Goal: Use online tool/utility: Utilize a website feature to perform a specific function

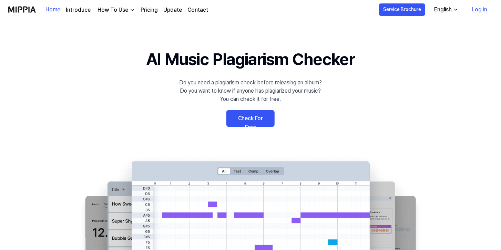
click at [256, 122] on link "Check For Free" at bounding box center [250, 118] width 48 height 17
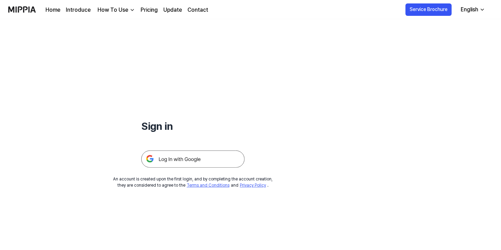
click at [215, 162] on img at bounding box center [192, 159] width 103 height 17
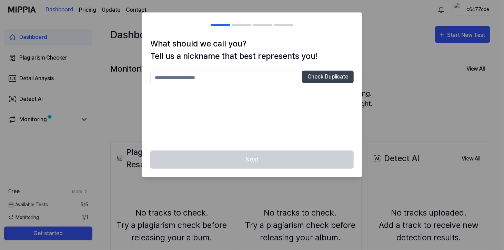
click at [399, 81] on div at bounding box center [252, 125] width 504 height 250
click at [246, 75] on input "text" at bounding box center [224, 78] width 149 height 14
type input "****"
click at [320, 82] on button "Check Duplicate" at bounding box center [328, 77] width 52 height 12
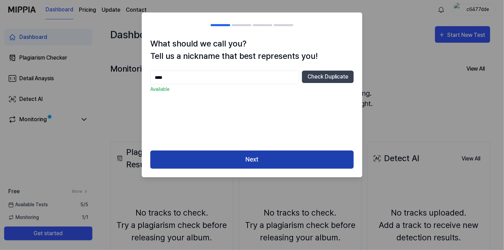
click at [270, 156] on button "Next" at bounding box center [251, 160] width 203 height 18
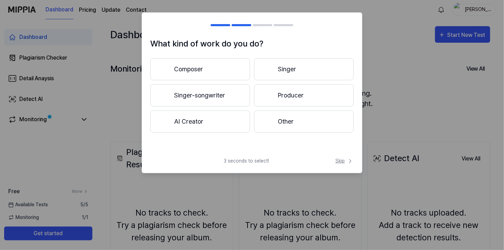
click at [341, 161] on span "Skip" at bounding box center [344, 161] width 18 height 7
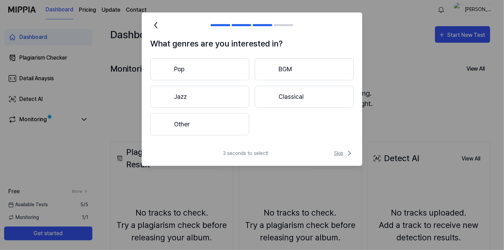
click at [346, 154] on icon at bounding box center [349, 153] width 8 height 8
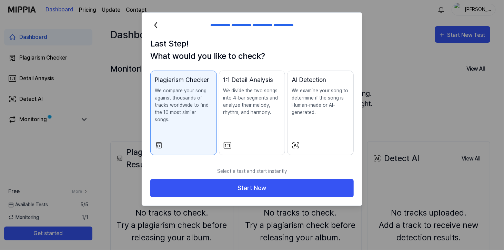
click at [336, 108] on p "We examine your song to determine if the song is Human-made or AI-generated." at bounding box center [321, 101] width 58 height 29
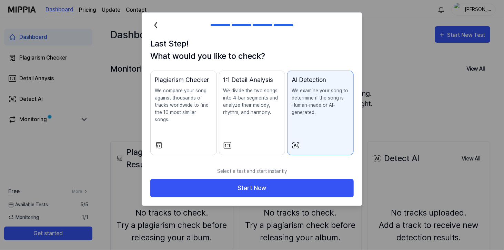
click at [305, 196] on div "Select a test and start instantly Start Now" at bounding box center [252, 185] width 220 height 42
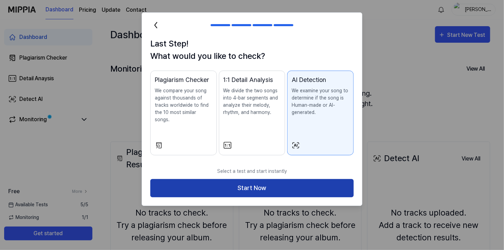
click at [295, 183] on button "Start Now" at bounding box center [251, 188] width 203 height 18
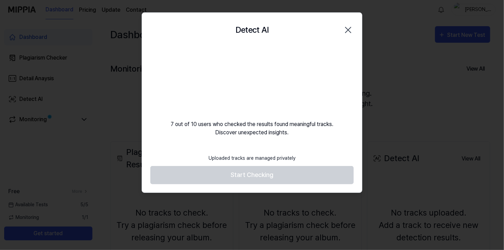
click at [347, 29] on icon "button" at bounding box center [348, 30] width 6 height 6
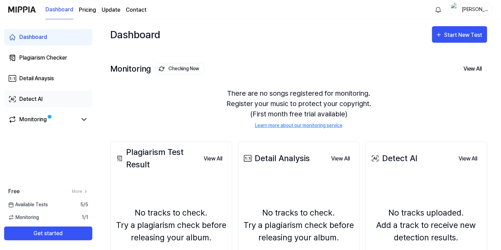
click at [33, 100] on div "Detect AI" at bounding box center [30, 99] width 23 height 8
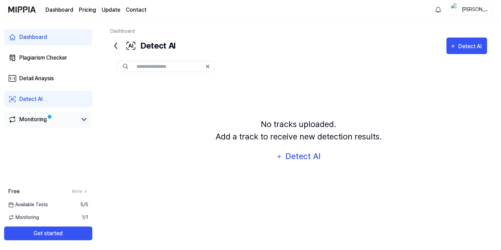
click at [83, 121] on icon at bounding box center [84, 119] width 8 height 8
click at [84, 218] on span "1 / 1" at bounding box center [85, 217] width 7 height 7
click at [82, 217] on span "1 / 1" at bounding box center [85, 217] width 7 height 7
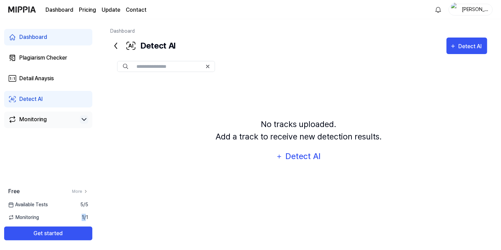
click at [45, 123] on div "Monitoring" at bounding box center [33, 119] width 28 height 8
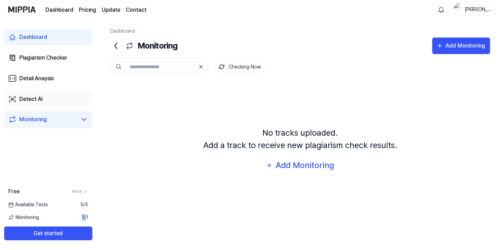
click at [42, 97] on div "Detect AI" at bounding box center [30, 99] width 23 height 8
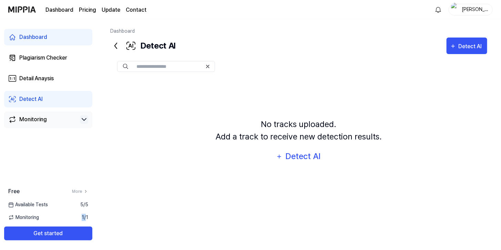
click at [43, 123] on div "Monitoring" at bounding box center [33, 119] width 28 height 8
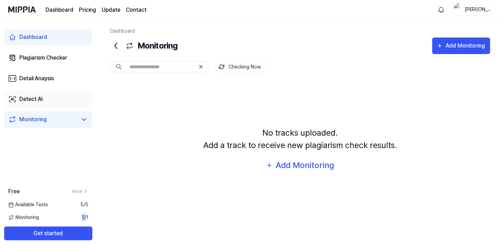
click at [40, 100] on div "Detect AI" at bounding box center [30, 99] width 23 height 8
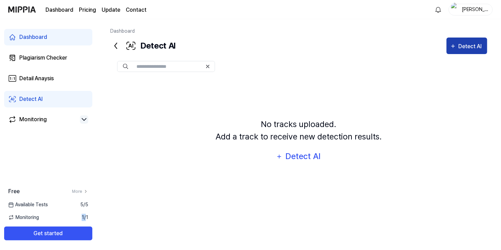
click at [460, 48] on div "Detect AI" at bounding box center [471, 46] width 26 height 9
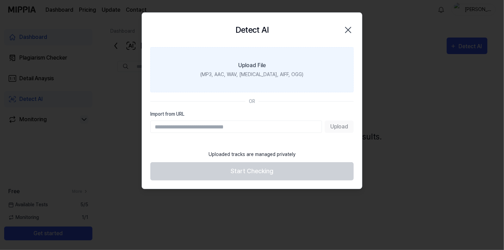
click at [261, 76] on div "(MP3, AAC, WAV, FLAC, AIFF, OGG)" at bounding box center [252, 74] width 103 height 7
click at [0, 0] on input "Upload File (MP3, AAC, WAV, FLAC, AIFF, OGG)" at bounding box center [0, 0] width 0 height 0
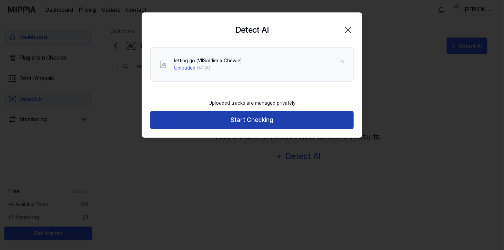
click at [269, 122] on button "Start Checking" at bounding box center [251, 120] width 203 height 18
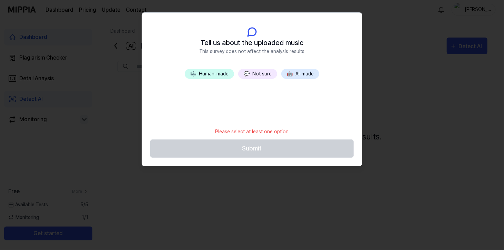
click at [211, 77] on button "🎼 Human-made" at bounding box center [209, 74] width 49 height 10
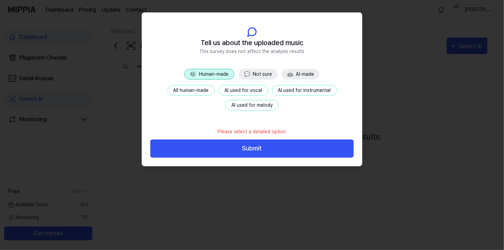
click at [207, 92] on button "All human-made" at bounding box center [191, 90] width 47 height 11
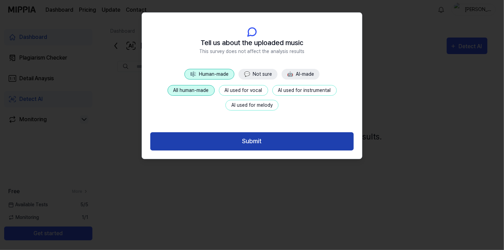
click at [224, 141] on button "Submit" at bounding box center [251, 141] width 203 height 18
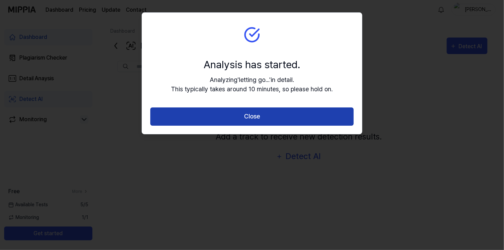
click at [211, 116] on button "Close" at bounding box center [251, 117] width 203 height 18
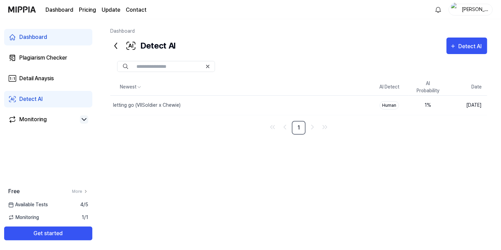
click at [44, 105] on link "Detect AI" at bounding box center [48, 99] width 88 height 17
click at [464, 49] on div "Detect AI" at bounding box center [471, 46] width 26 height 9
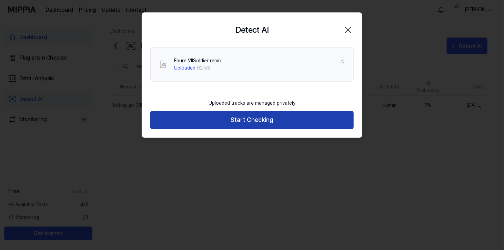
click at [235, 124] on button "Start Checking" at bounding box center [251, 120] width 203 height 18
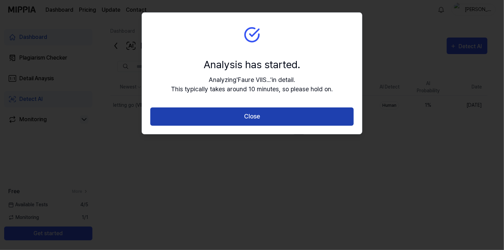
click at [240, 120] on button "Close" at bounding box center [251, 117] width 203 height 18
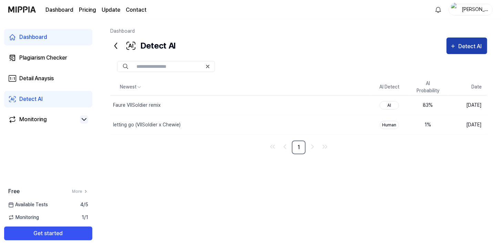
click at [477, 44] on div "Detect AI" at bounding box center [471, 46] width 26 height 9
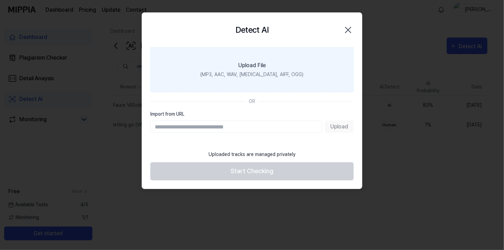
click at [263, 74] on div "(MP3, AAC, WAV, FLAC, AIFF, OGG)" at bounding box center [252, 74] width 103 height 7
click at [0, 0] on input "Upload File (MP3, AAC, WAV, FLAC, AIFF, OGG)" at bounding box center [0, 0] width 0 height 0
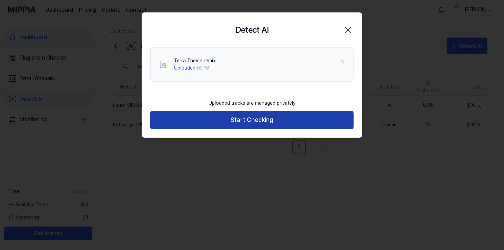
click at [275, 122] on button "Start Checking" at bounding box center [251, 120] width 203 height 18
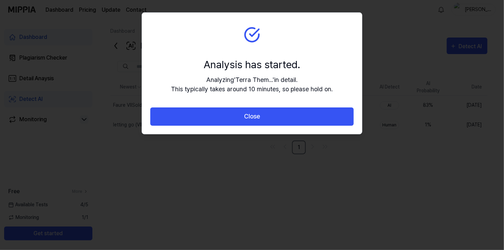
click at [275, 122] on button "Close" at bounding box center [251, 117] width 203 height 18
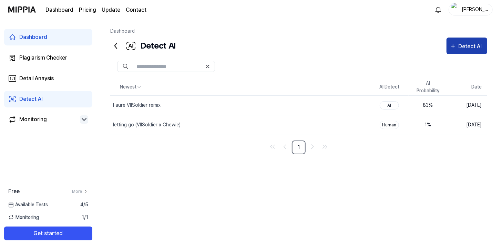
click at [468, 46] on div "Detect AI" at bounding box center [471, 46] width 26 height 9
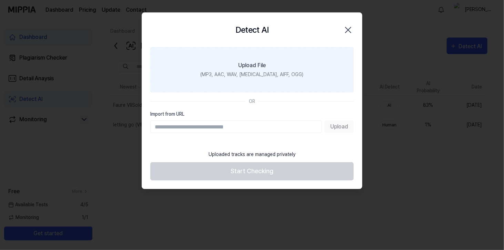
click at [271, 70] on label "Upload File (MP3, AAC, WAV, FLAC, AIFF, OGG)" at bounding box center [251, 69] width 203 height 45
click at [0, 0] on input "Upload File (MP3, AAC, WAV, FLAC, AIFF, OGG)" at bounding box center [0, 0] width 0 height 0
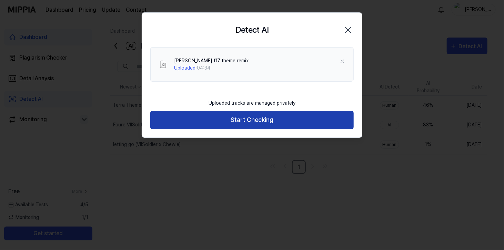
click at [270, 124] on button "Start Checking" at bounding box center [251, 120] width 203 height 18
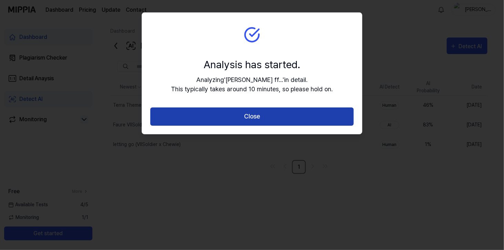
click at [259, 119] on button "Close" at bounding box center [251, 117] width 203 height 18
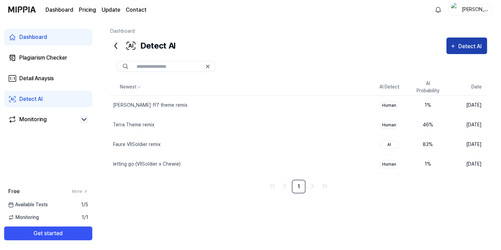
click at [460, 45] on div "Detect AI" at bounding box center [471, 46] width 26 height 9
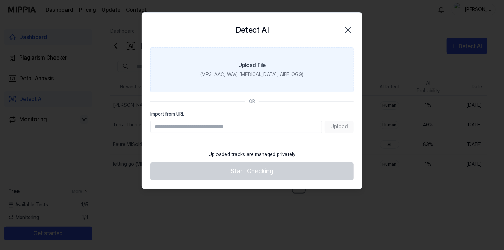
click at [266, 65] on label "Upload File (MP3, AAC, WAV, FLAC, AIFF, OGG)" at bounding box center [251, 69] width 203 height 45
click at [0, 0] on input "Upload File (MP3, AAC, WAV, FLAC, AIFF, OGG)" at bounding box center [0, 0] width 0 height 0
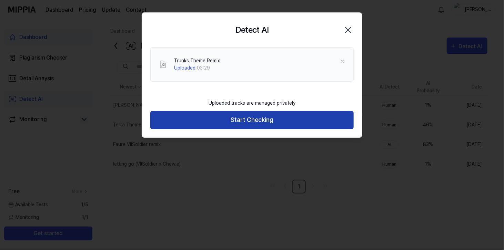
click at [267, 116] on button "Start Checking" at bounding box center [251, 120] width 203 height 18
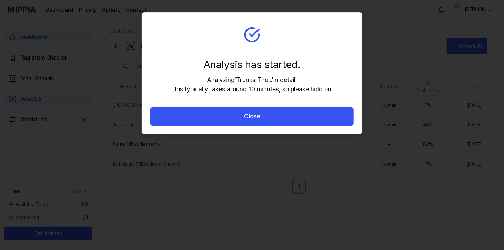
click at [267, 116] on button "Close" at bounding box center [251, 117] width 203 height 18
